Goal: Information Seeking & Learning: Learn about a topic

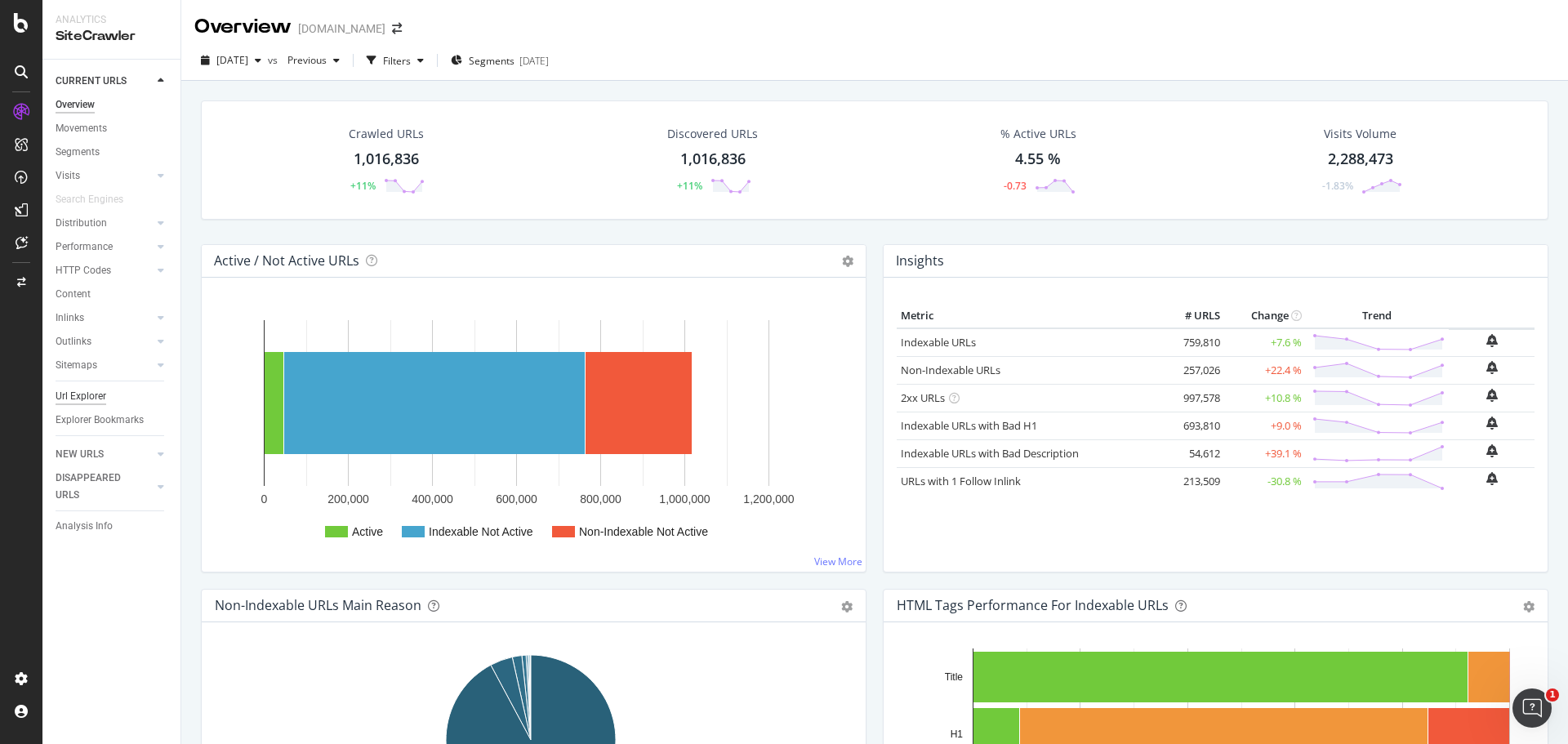
click at [91, 400] on div "Url Explorer" at bounding box center [80, 397] width 51 height 17
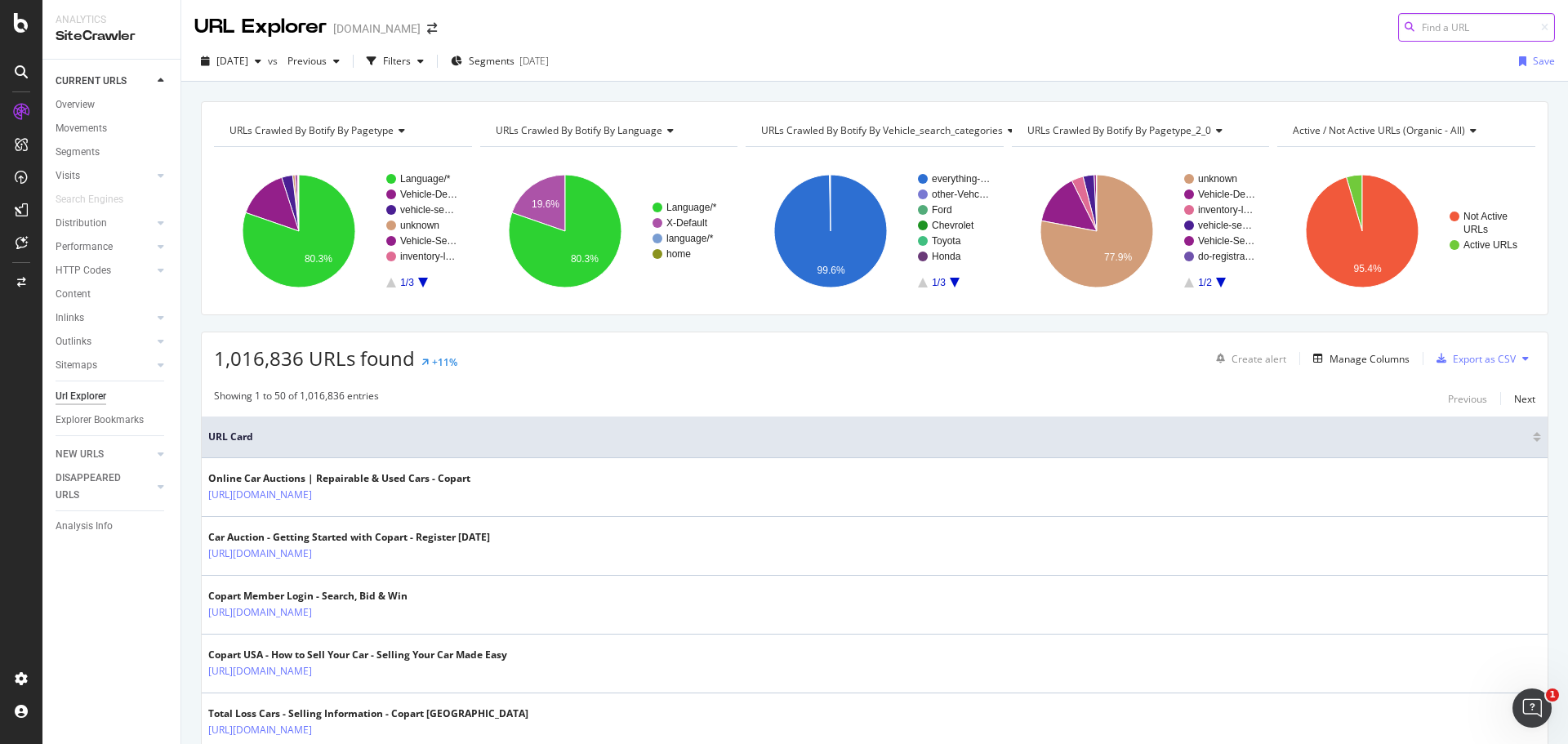
click at [1430, 32] on input at bounding box center [1476, 27] width 156 height 29
paste input "[URL][DOMAIN_NAME]"
type input "[URL][DOMAIN_NAME]"
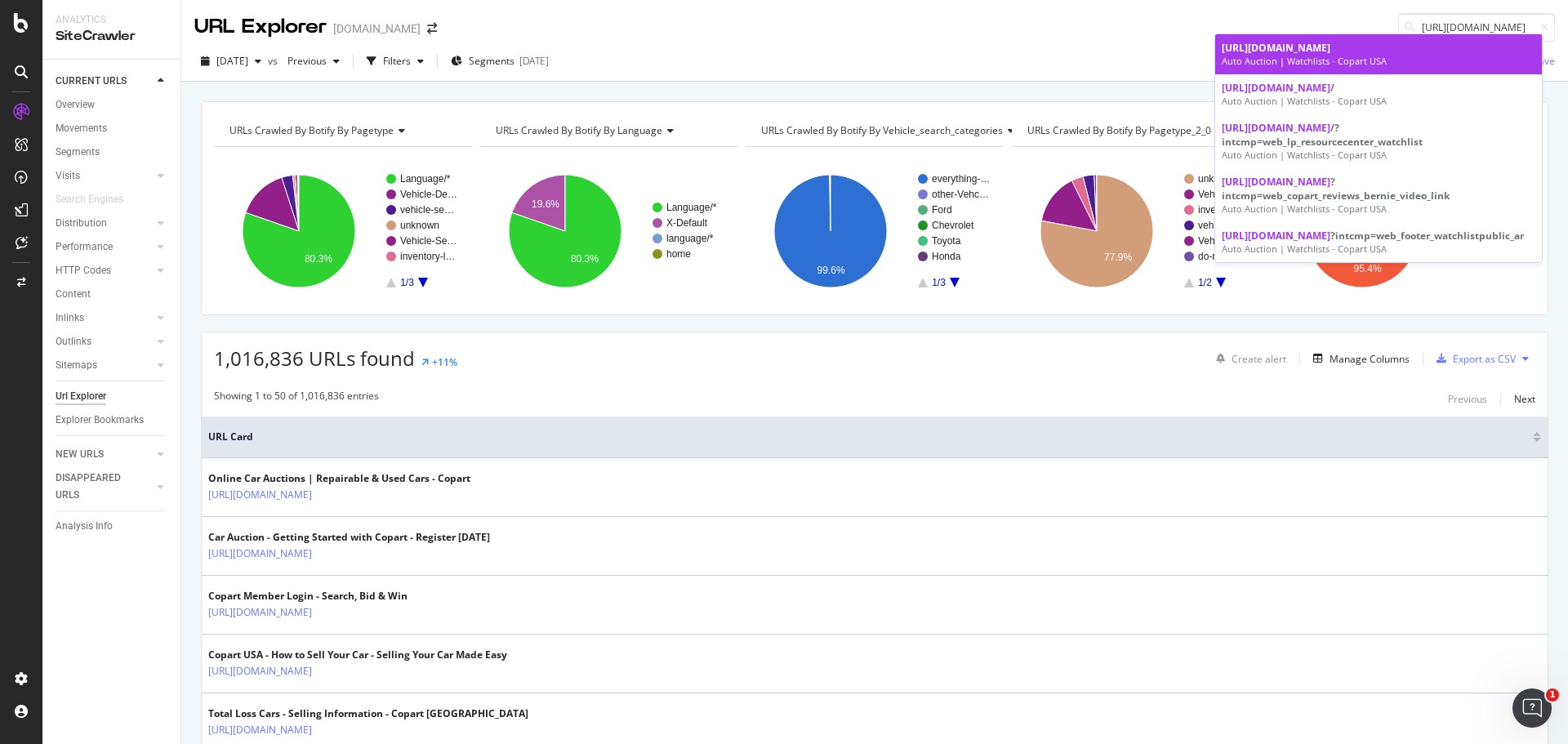
scroll to position [0, 0]
click at [1295, 51] on span "[URL][DOMAIN_NAME]" at bounding box center [1276, 48] width 109 height 14
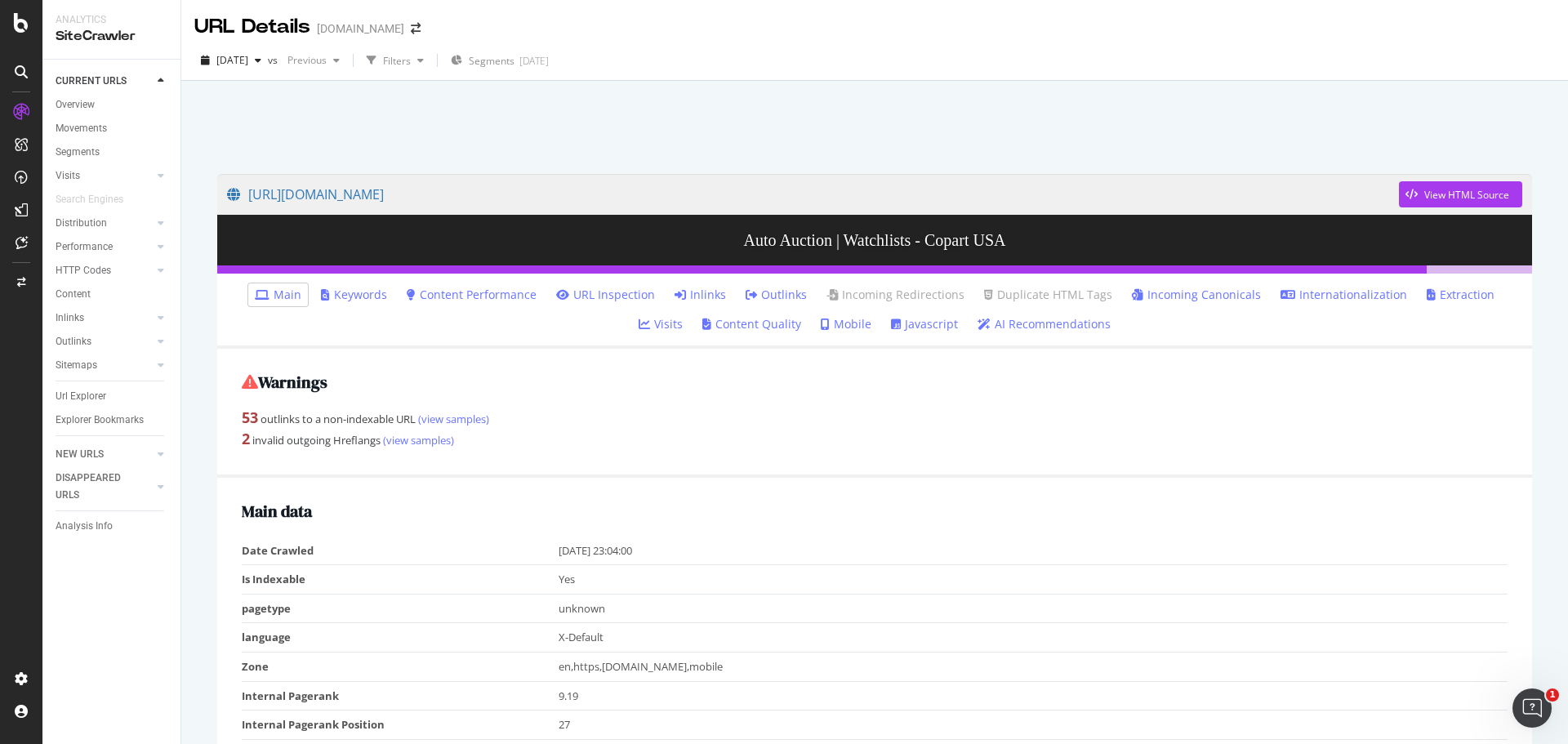
click at [674, 296] on link "Inlinks" at bounding box center [700, 295] width 52 height 16
